Goal: Obtain resource: Download file/media

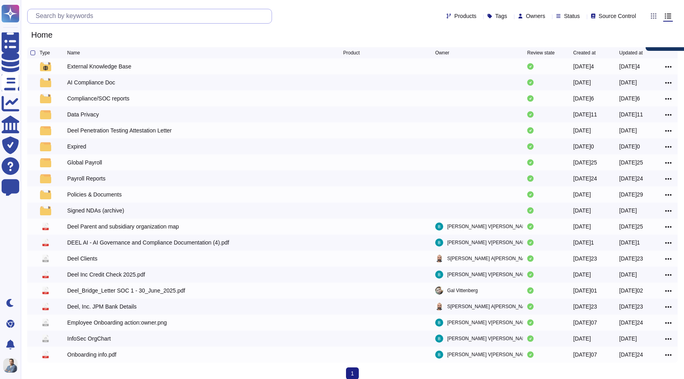
click at [99, 14] on input "text" at bounding box center [152, 16] width 240 height 14
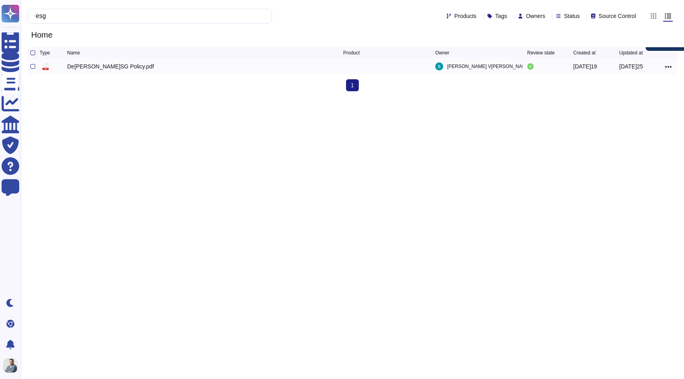
type input "esg"
click at [93, 68] on div "De[PERSON_NAME]SG Policy.pdf" at bounding box center [110, 66] width 87 height 8
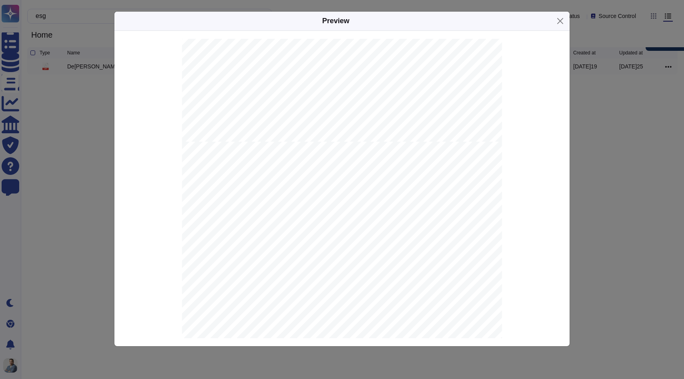
scroll to position [3975, 0]
